Goal: Information Seeking & Learning: Learn about a topic

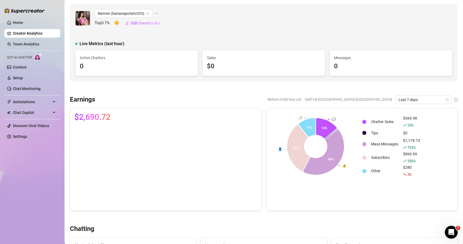
click at [134, 70] on div "0" at bounding box center [137, 66] width 114 height 10
click at [77, 60] on div "Active Chatters 0" at bounding box center [136, 62] width 122 height 25
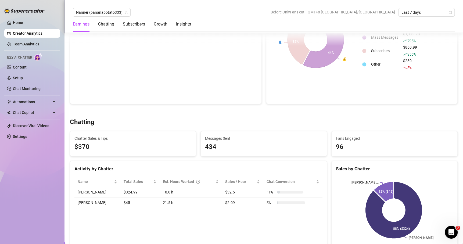
scroll to position [107, 0]
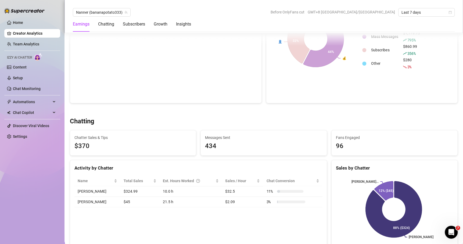
click at [167, 190] on td "10.0 h" at bounding box center [191, 191] width 62 height 10
click at [182, 190] on td "10.0 h" at bounding box center [191, 191] width 62 height 10
click at [283, 182] on span "Chat Conversion" at bounding box center [290, 181] width 48 height 6
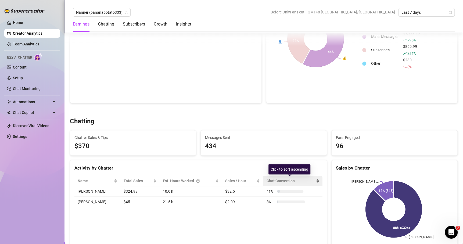
click at [283, 182] on span "Chat Conversion" at bounding box center [290, 181] width 48 height 6
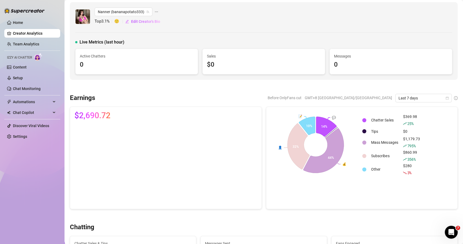
scroll to position [0, 0]
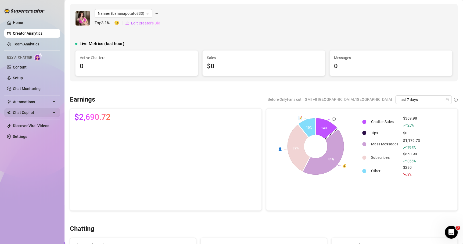
click at [43, 110] on span "Chat Copilot" at bounding box center [32, 112] width 38 height 9
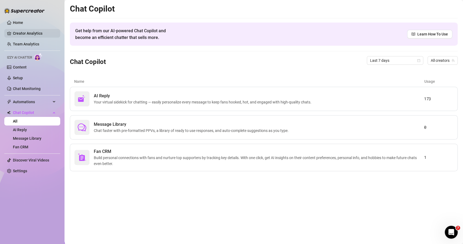
click at [38, 34] on link "Creator Analytics" at bounding box center [34, 33] width 43 height 9
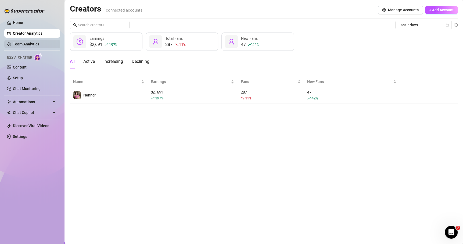
click at [32, 45] on link "Team Analytics" at bounding box center [26, 44] width 26 height 4
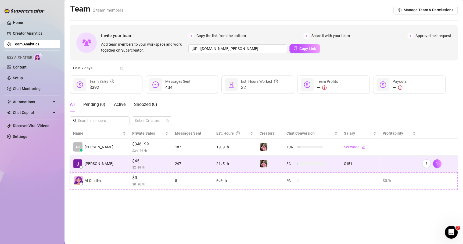
click at [387, 162] on td "—" at bounding box center [398, 163] width 39 height 17
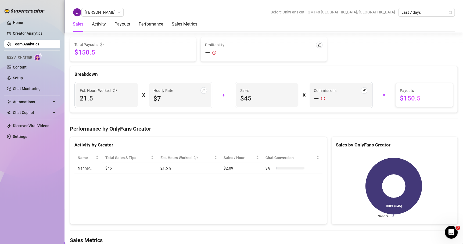
scroll to position [618, 0]
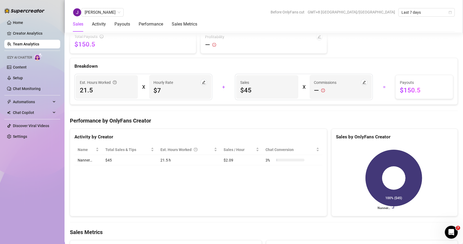
click at [400, 88] on span "$150.5" at bounding box center [424, 90] width 49 height 9
drag, startPoint x: 396, startPoint y: 88, endPoint x: 426, endPoint y: 88, distance: 30.1
click at [426, 88] on span "$150.5" at bounding box center [424, 90] width 49 height 9
click at [375, 100] on div "Est. Hours Worked 21.5 X Hourly Rate $7 + Sales $45 X Commissions — = Payouts $…" at bounding box center [263, 86] width 387 height 35
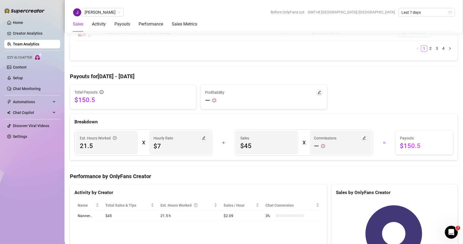
scroll to position [584, 0]
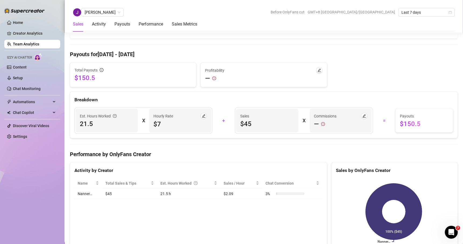
click at [168, 191] on td "21.5 h" at bounding box center [188, 193] width 63 height 10
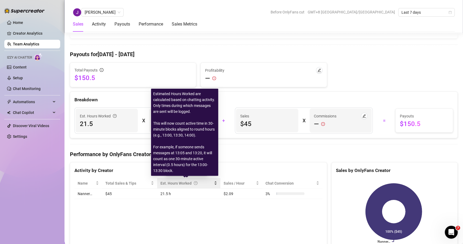
click at [194, 182] on icon "question-circle" at bounding box center [196, 183] width 4 height 4
click at [162, 180] on div "Est. Hours Worked" at bounding box center [186, 183] width 52 height 6
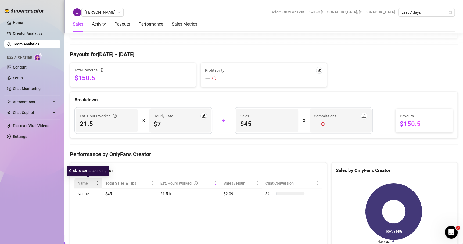
click at [95, 180] on div "Name" at bounding box center [88, 183] width 21 height 6
click at [97, 180] on div "Name" at bounding box center [88, 183] width 21 height 6
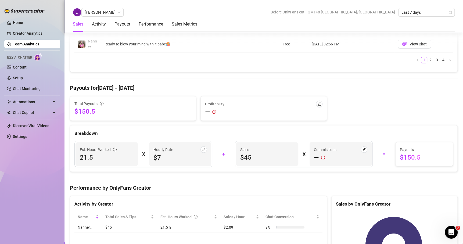
scroll to position [557, 0]
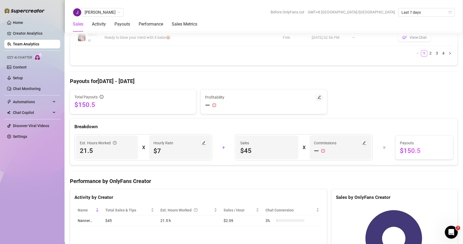
click at [164, 219] on td "21.5 h" at bounding box center [188, 220] width 63 height 10
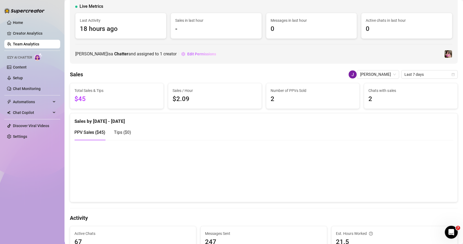
scroll to position [0, 0]
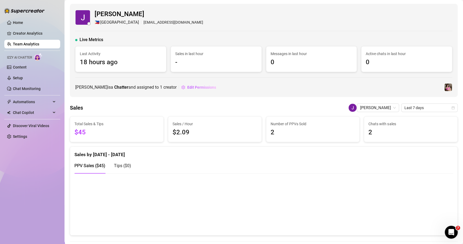
click at [76, 40] on span at bounding box center [76, 40] width 2 height 2
click at [27, 45] on link "Team Analytics" at bounding box center [26, 44] width 26 height 4
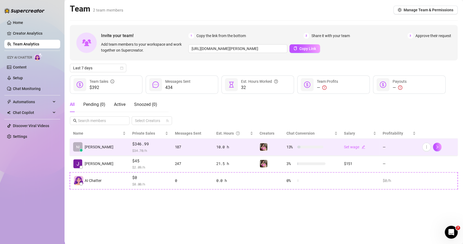
click at [191, 148] on div "187" at bounding box center [192, 147] width 35 height 6
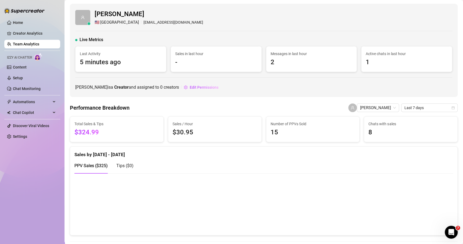
click at [24, 43] on link "Team Analytics" at bounding box center [26, 44] width 26 height 4
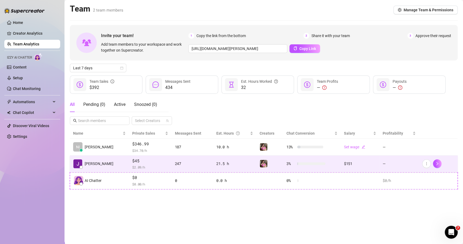
click at [203, 166] on td "247" at bounding box center [191, 163] width 41 height 17
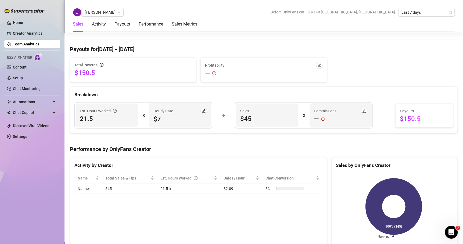
scroll to position [591, 0]
